Goal: Information Seeking & Learning: Find specific page/section

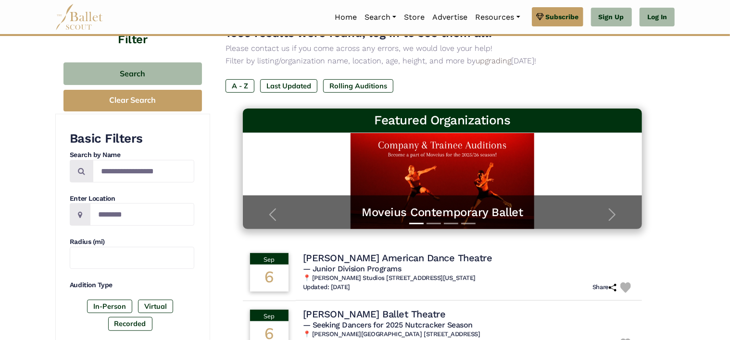
scroll to position [96, 0]
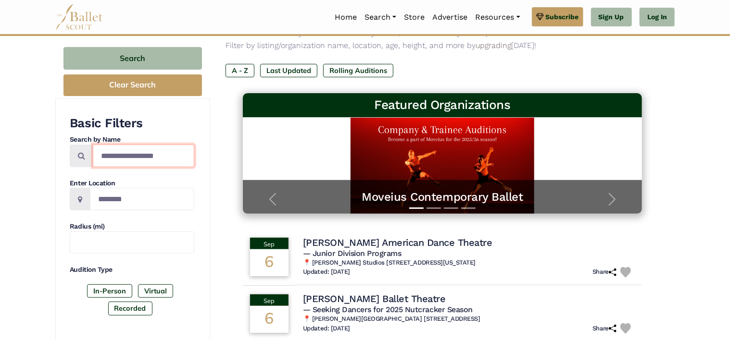
click at [128, 161] on input "Search by names..." at bounding box center [143, 156] width 101 height 23
type input "**********"
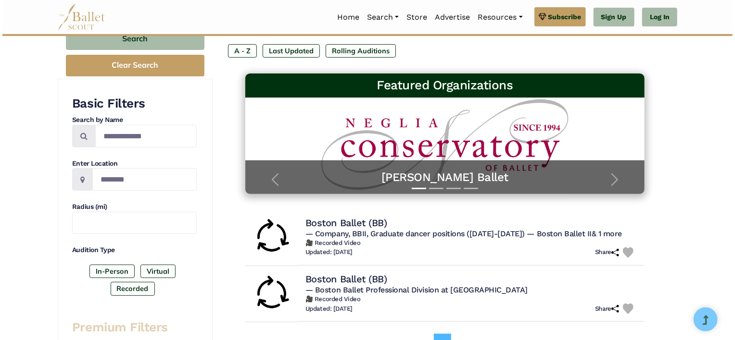
scroll to position [192, 0]
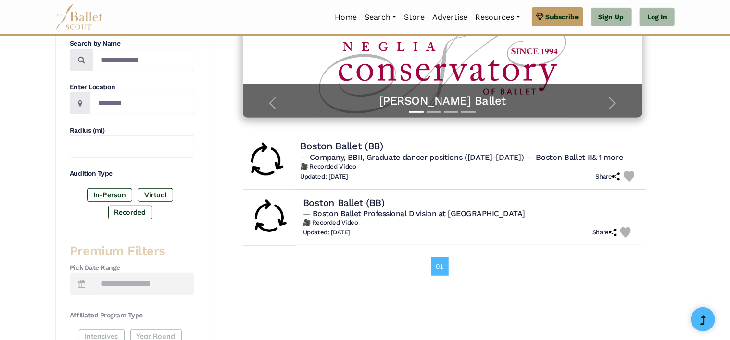
click at [462, 165] on h6 "🎥 Recorded Video" at bounding box center [469, 167] width 339 height 8
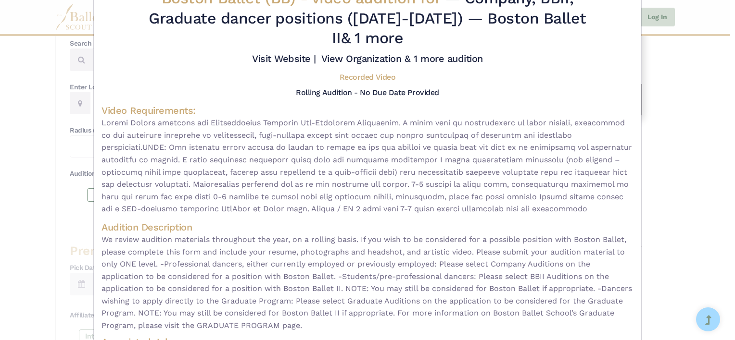
scroll to position [0, 0]
